Goal: Information Seeking & Learning: Learn about a topic

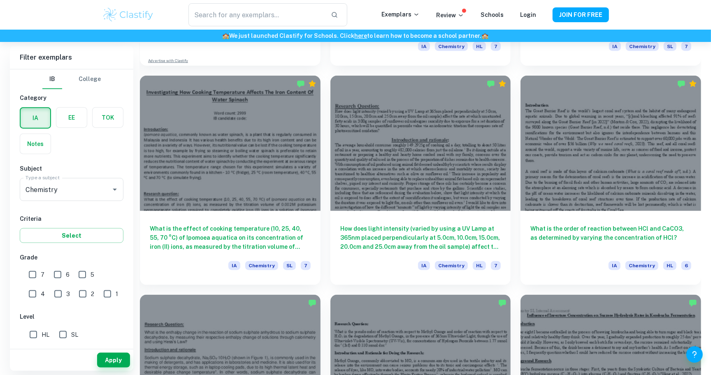
scroll to position [196, 0]
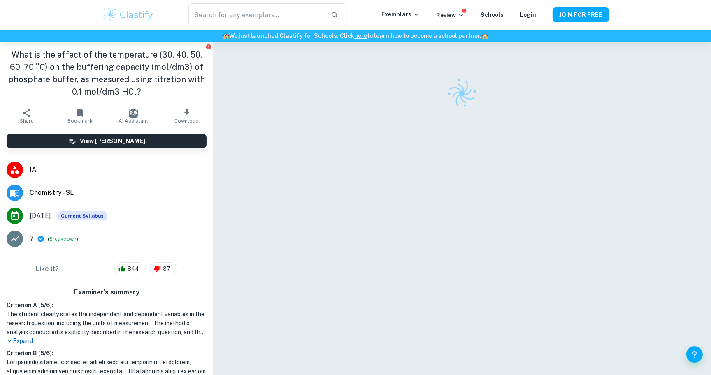
click at [574, 65] on div at bounding box center [461, 218] width 411 height 352
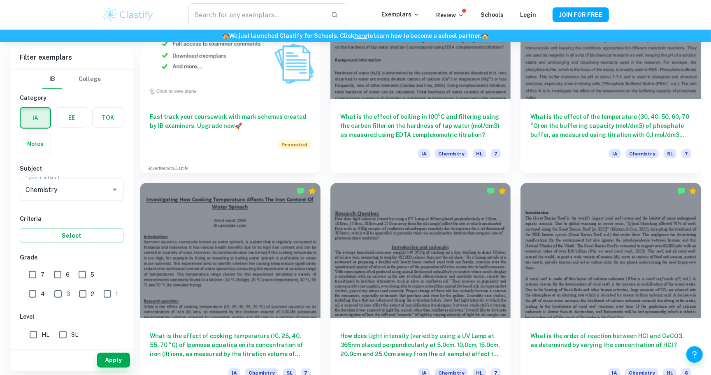
scroll to position [748, 0]
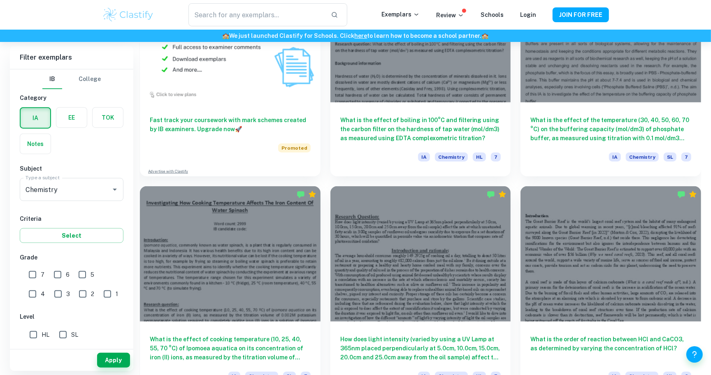
click at [35, 268] on input "7" at bounding box center [32, 274] width 16 height 16
checkbox input "true"
click at [51, 268] on input "6" at bounding box center [57, 274] width 16 height 16
checkbox input "true"
click at [110, 358] on button "Apply" at bounding box center [113, 360] width 33 height 15
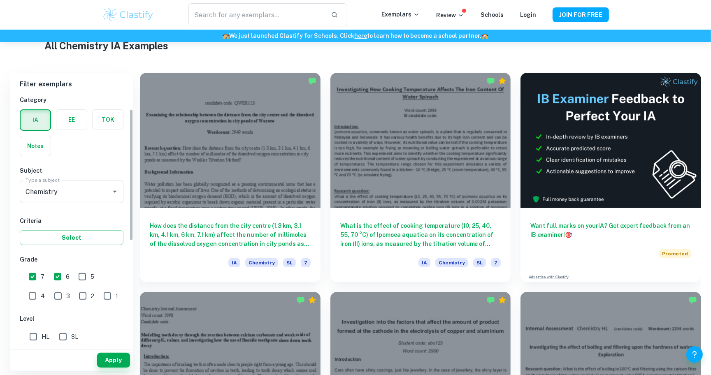
scroll to position [50, 0]
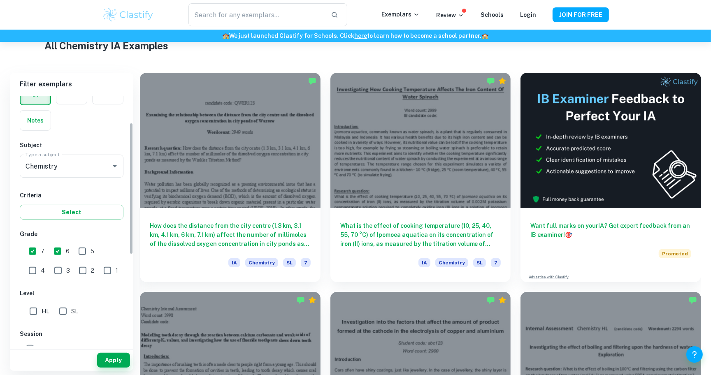
click at [25, 313] on input "HL" at bounding box center [33, 311] width 16 height 16
checkbox input "true"
click at [106, 361] on button "Apply" at bounding box center [113, 360] width 33 height 15
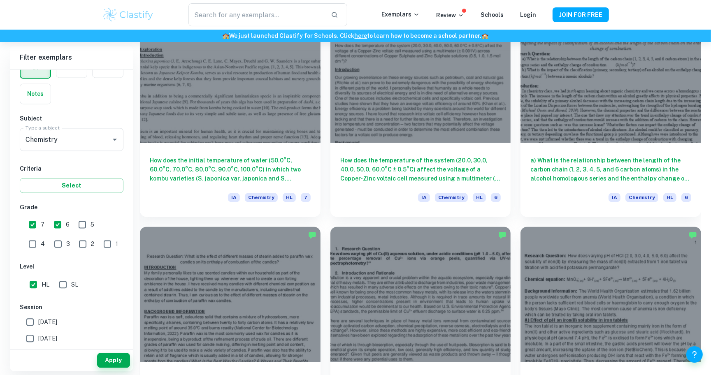
scroll to position [4651, 0]
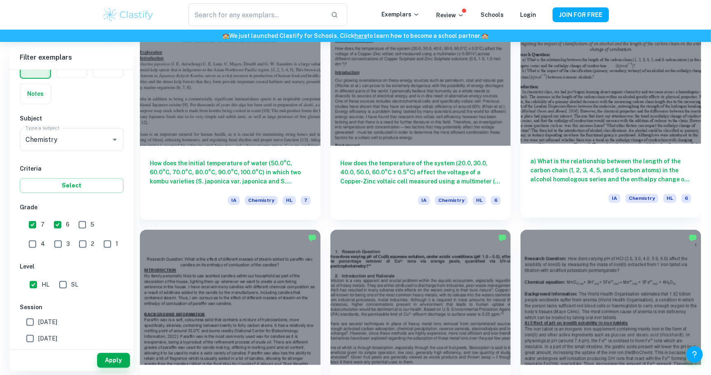
click at [477, 118] on div at bounding box center [420, 77] width 181 height 135
